Goal: Task Accomplishment & Management: Use online tool/utility

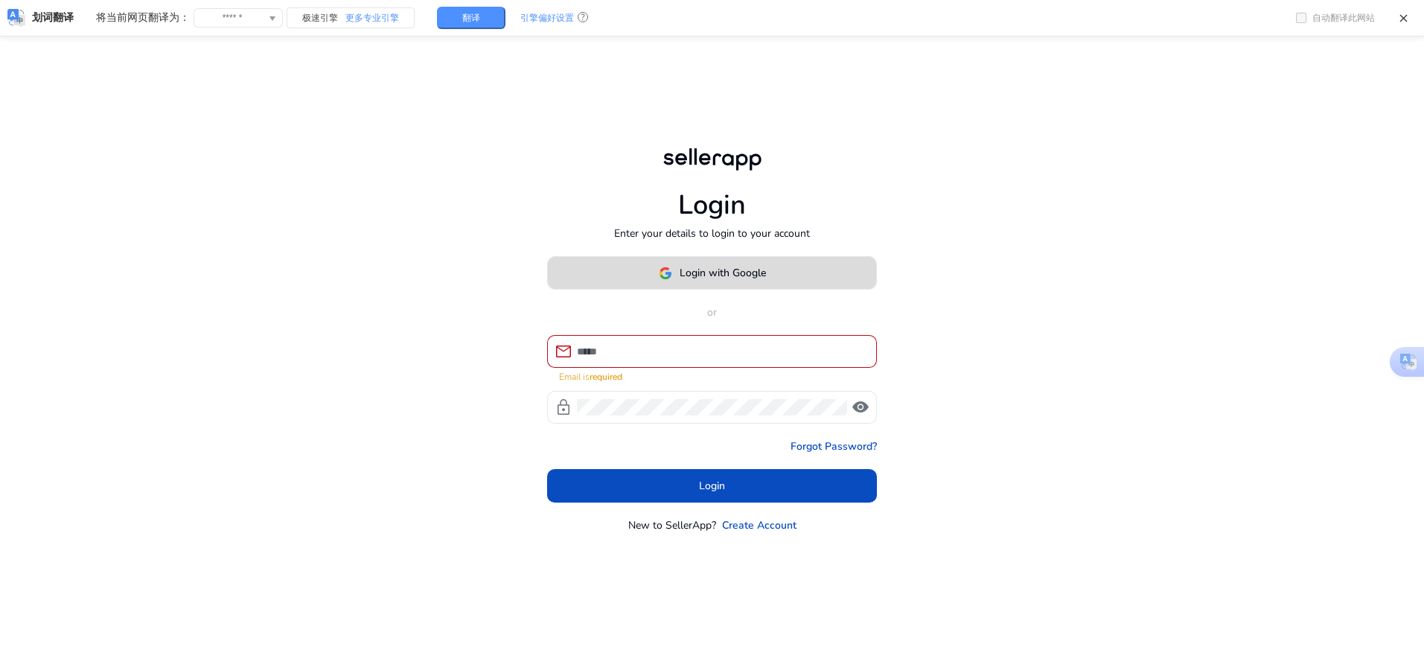
click at [696, 281] on span "Login with Google" at bounding box center [722, 273] width 86 height 16
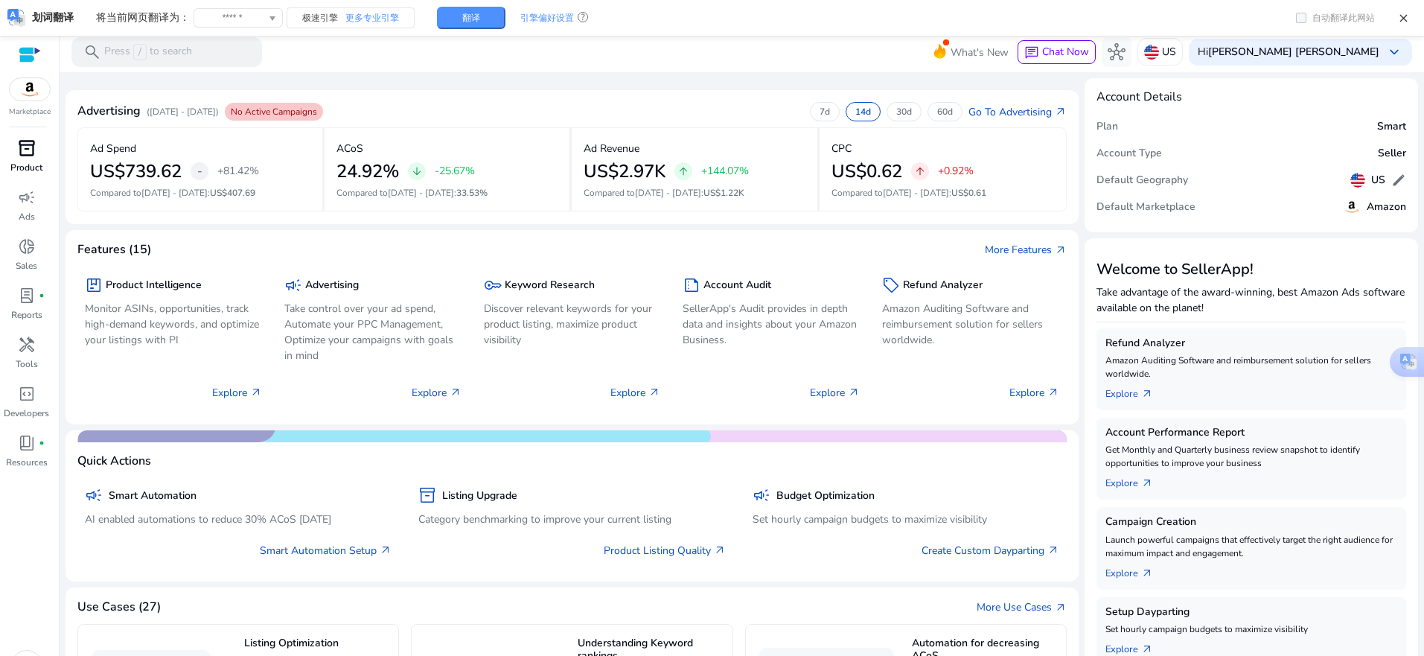
click at [26, 159] on div "inventory_2" at bounding box center [27, 148] width 42 height 24
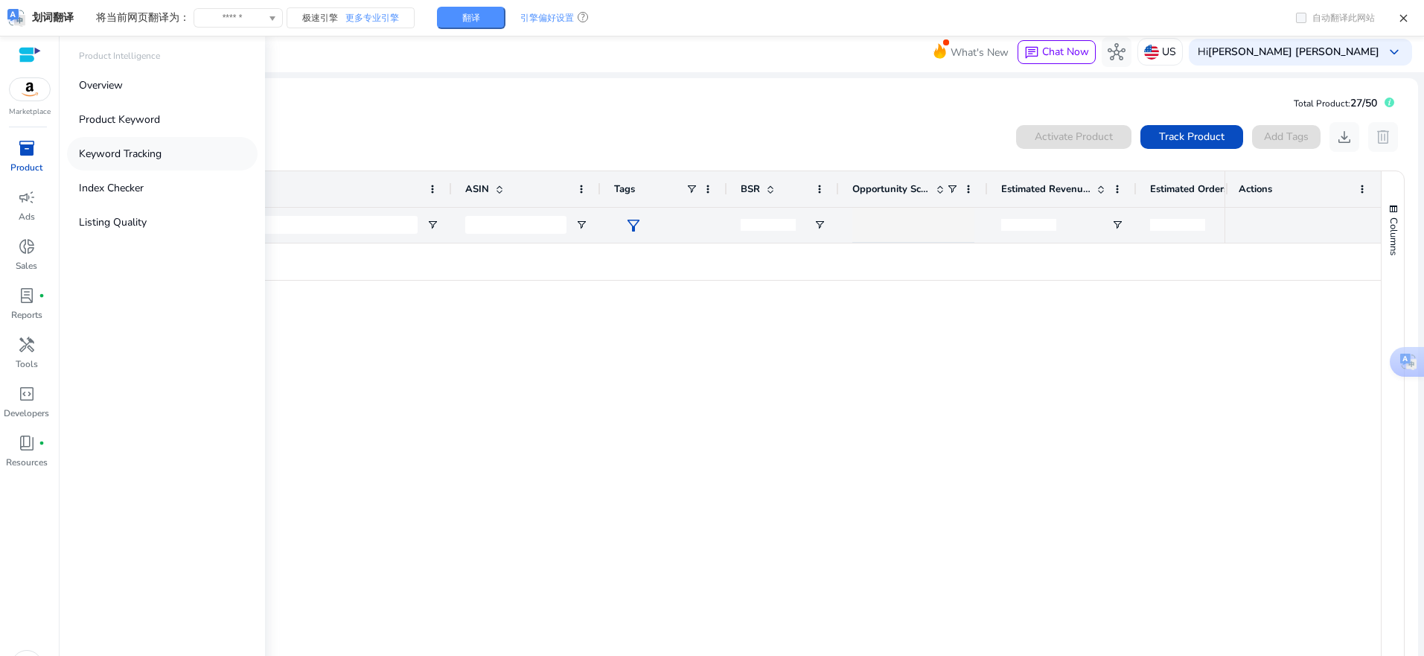
click at [132, 159] on p "Keyword Tracking" at bounding box center [120, 154] width 83 height 16
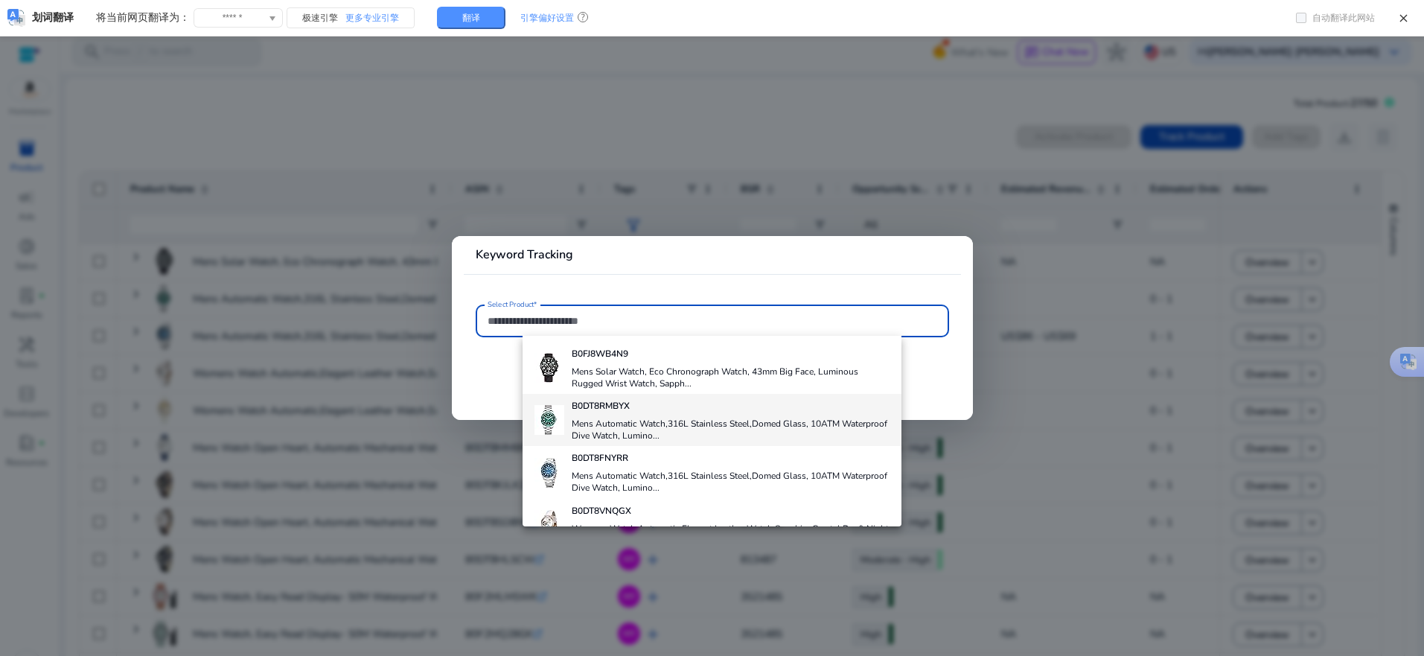
click at [705, 424] on h4 "Mens Automatic Watch,316L Stainless Steel,Domed Glass, 10ATM Waterproof Dive Wa…" at bounding box center [731, 430] width 318 height 24
type input "**********"
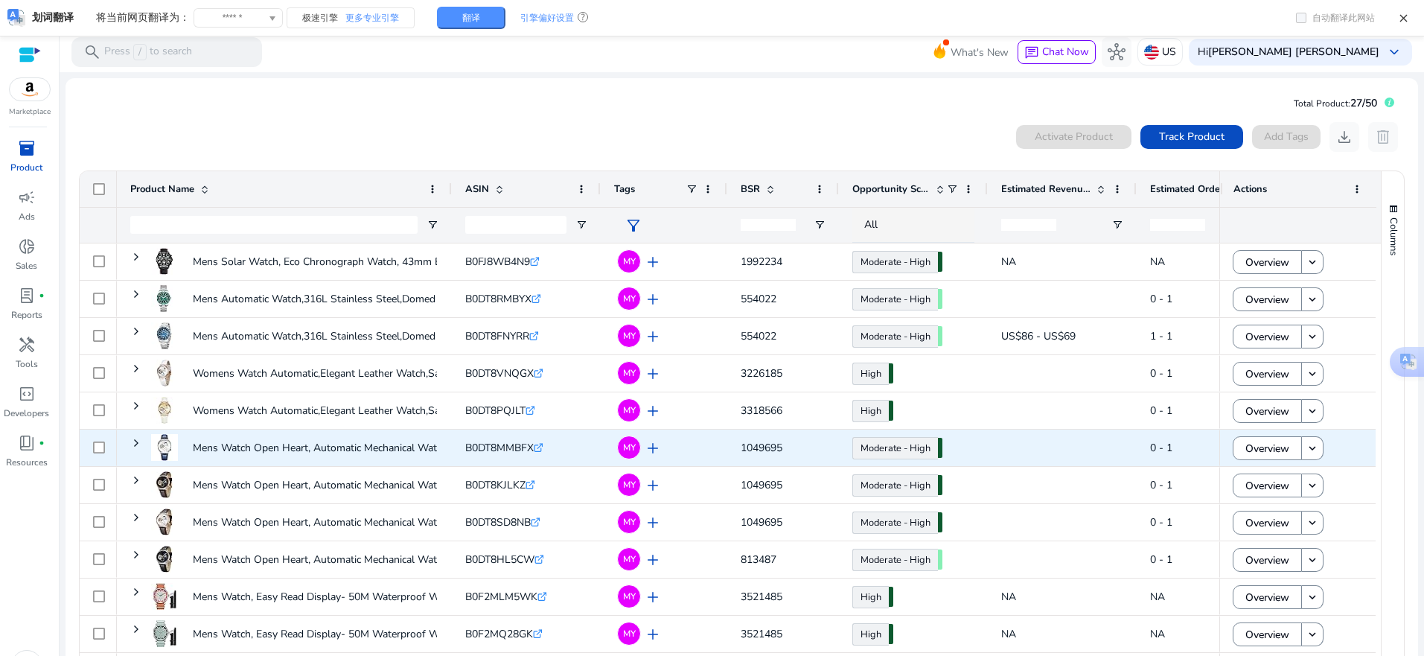
scroll to position [31, 0]
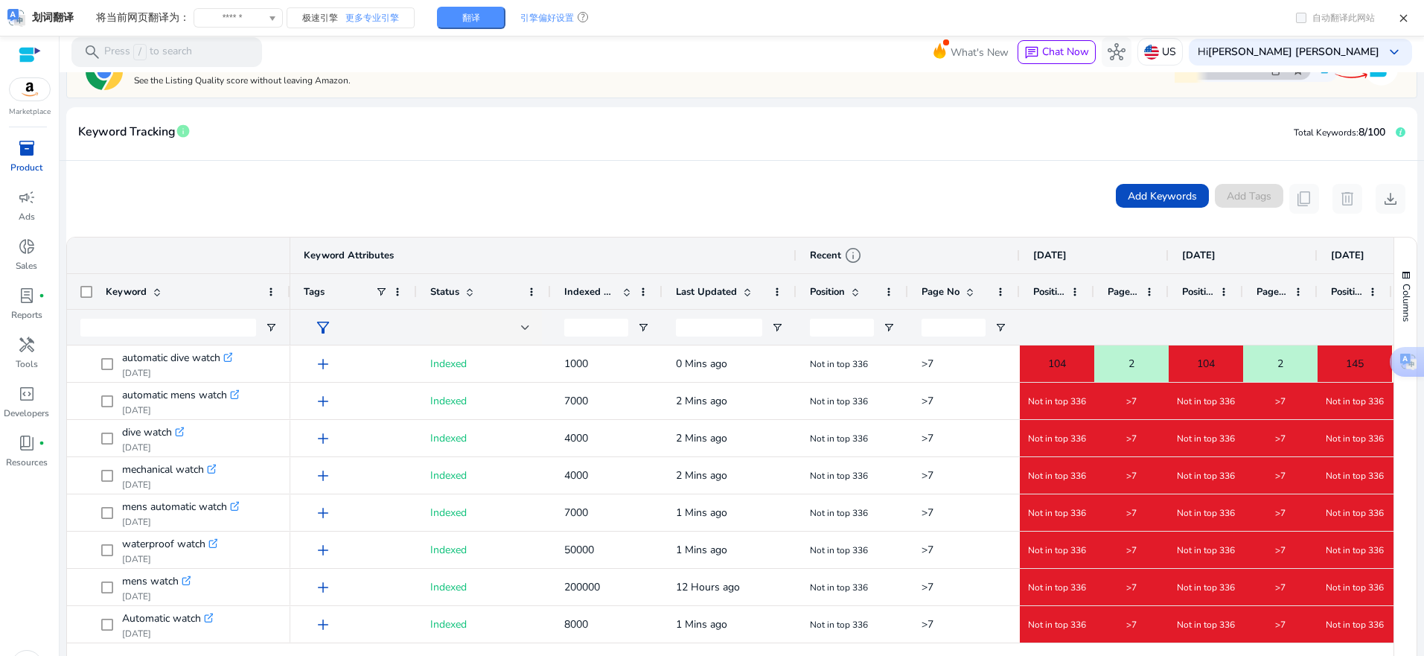
scroll to position [131, 0]
